Goal: Find specific page/section: Find specific page/section

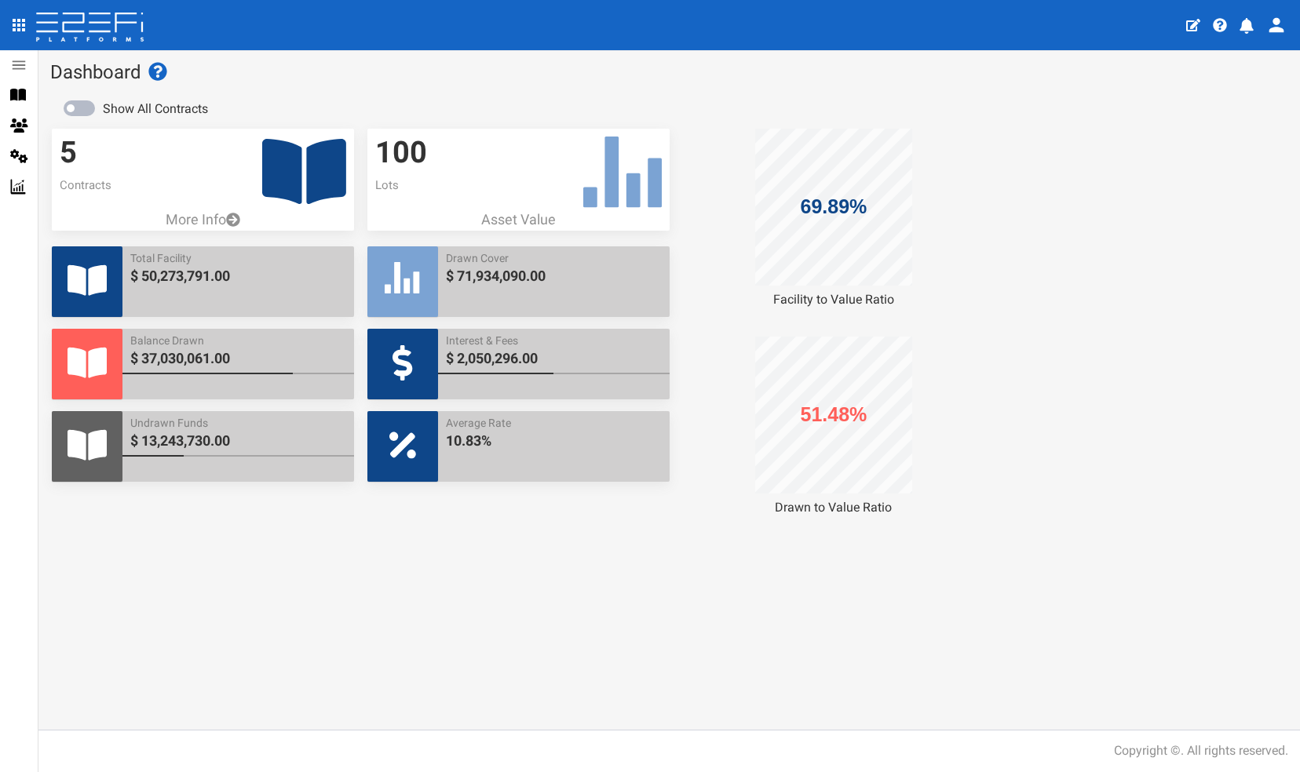
click at [288, 161] on icon at bounding box center [304, 171] width 84 height 65
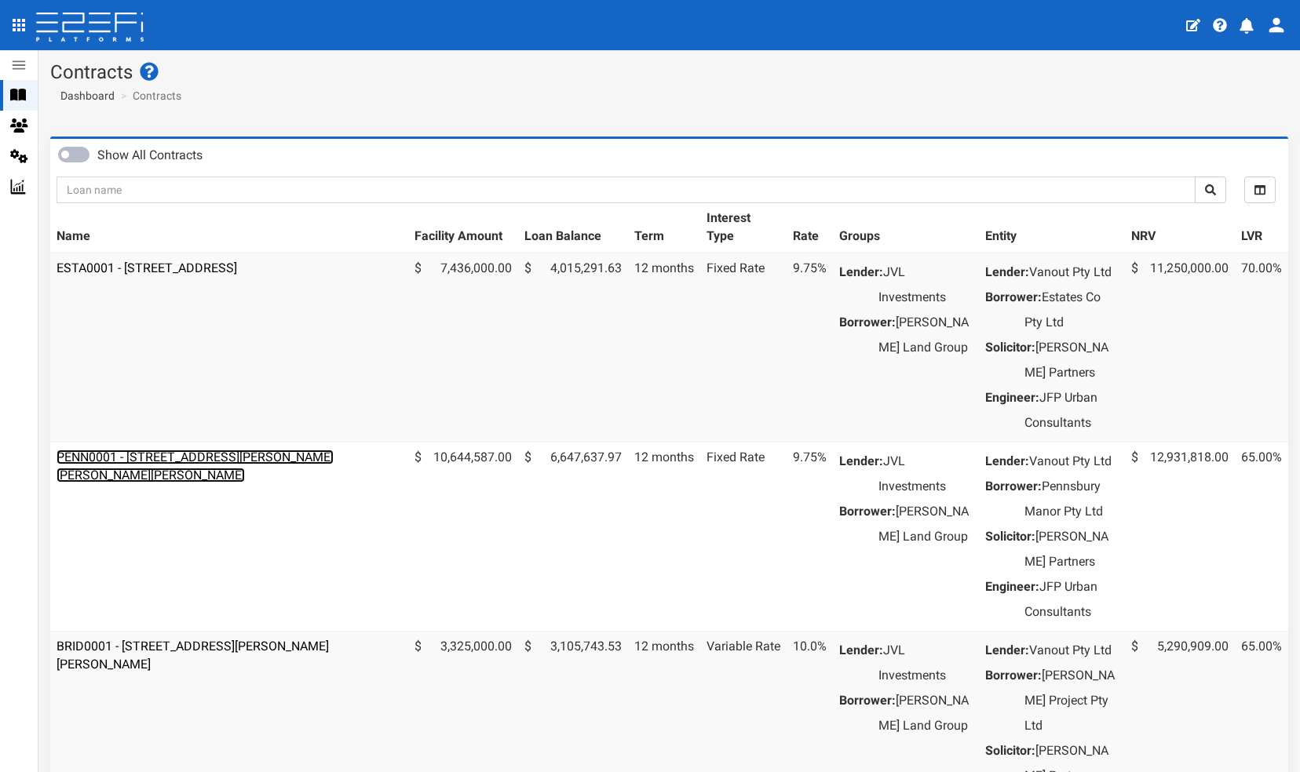
click at [190, 480] on link "PENN0001 - [STREET_ADDRESS][PERSON_NAME][PERSON_NAME][PERSON_NAME]" at bounding box center [195, 466] width 277 height 33
